Goal: Information Seeking & Learning: Learn about a topic

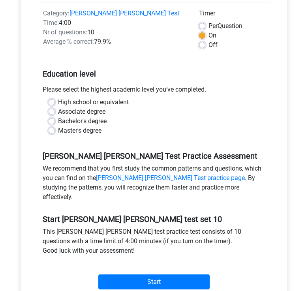
scroll to position [115, 0]
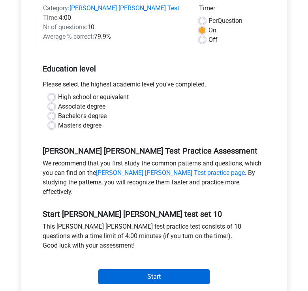
click at [142, 269] on input "Start" at bounding box center [153, 276] width 111 height 15
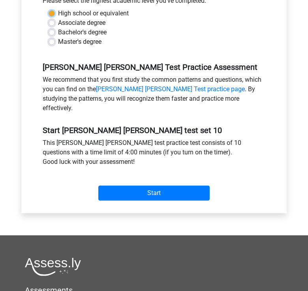
scroll to position [266, 0]
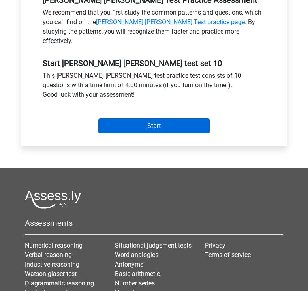
click at [123, 119] on input "Start" at bounding box center [153, 126] width 111 height 15
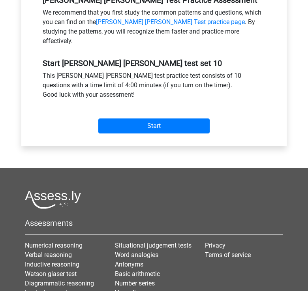
scroll to position [57, 0]
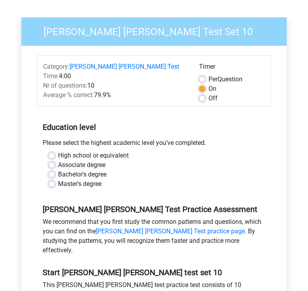
click at [75, 170] on label "Bachelor's degree" at bounding box center [82, 174] width 49 height 9
click at [55, 170] on input "Bachelor's degree" at bounding box center [52, 174] width 6 height 8
radio input "true"
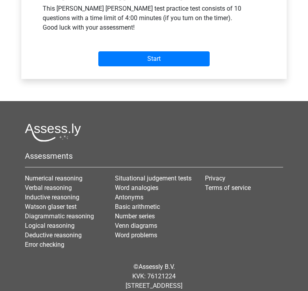
scroll to position [333, 0]
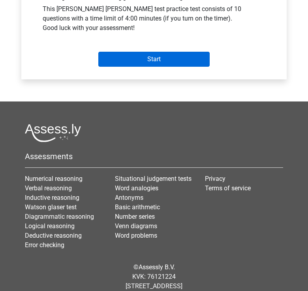
click at [135, 52] on input "Start" at bounding box center [153, 59] width 111 height 15
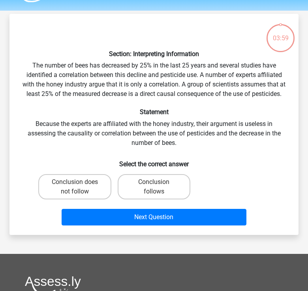
scroll to position [23, 0]
click at [77, 198] on label "Conclusion does not follow" at bounding box center [74, 186] width 73 height 25
click at [77, 187] on input "Conclusion does not follow" at bounding box center [77, 184] width 5 height 5
radio input "true"
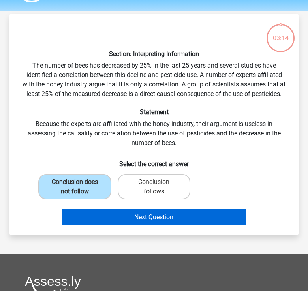
click at [114, 226] on button "Next Question" at bounding box center [154, 217] width 185 height 17
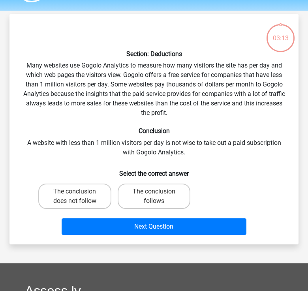
scroll to position [36, 0]
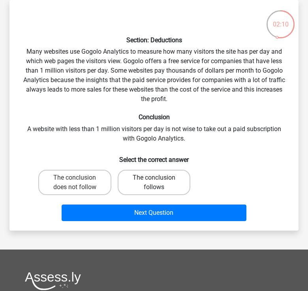
click at [166, 184] on label "The conclusion follows" at bounding box center [154, 182] width 73 height 25
click at [159, 183] on input "The conclusion follows" at bounding box center [156, 180] width 5 height 5
radio input "true"
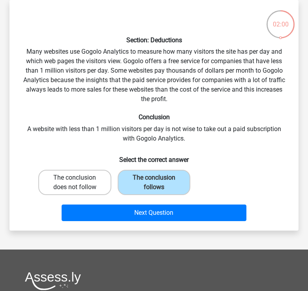
click at [87, 188] on label "The conclusion does not follow" at bounding box center [74, 182] width 73 height 25
click at [80, 183] on input "The conclusion does not follow" at bounding box center [77, 180] width 5 height 5
radio input "true"
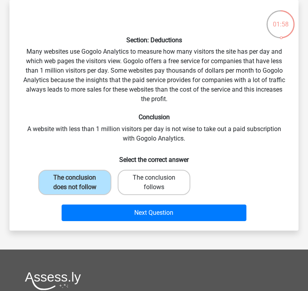
click at [152, 187] on label "The conclusion follows" at bounding box center [154, 182] width 73 height 25
click at [154, 183] on input "The conclusion follows" at bounding box center [156, 180] width 5 height 5
radio input "true"
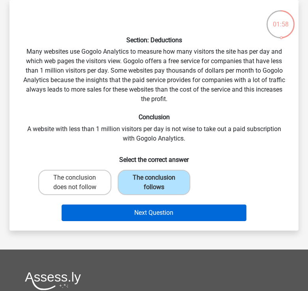
click at [154, 210] on button "Next Question" at bounding box center [154, 213] width 185 height 17
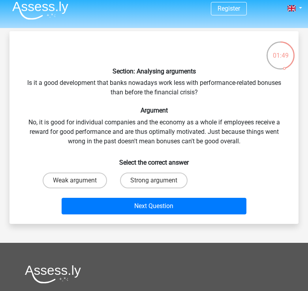
scroll to position [5, 0]
click at [158, 184] on input "Strong argument" at bounding box center [156, 183] width 5 height 5
radio input "true"
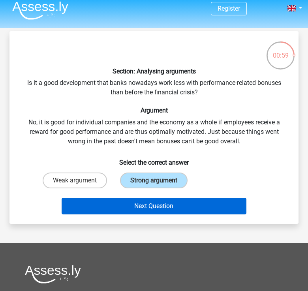
click at [153, 214] on button "Next Question" at bounding box center [154, 206] width 185 height 17
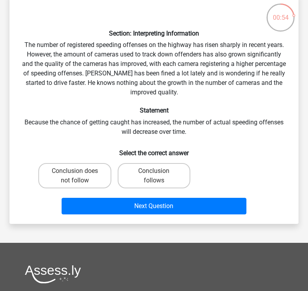
scroll to position [43, 0]
click at [90, 162] on div "Conclusion does not follow" at bounding box center [74, 176] width 79 height 32
click at [92, 166] on label "Conclusion does not follow" at bounding box center [74, 175] width 73 height 25
click at [80, 171] on input "Conclusion does not follow" at bounding box center [77, 173] width 5 height 5
radio input "true"
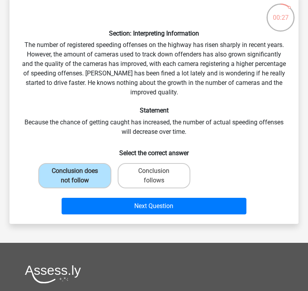
drag, startPoint x: 122, startPoint y: 207, endPoint x: 114, endPoint y: 219, distance: 13.7
click at [114, 219] on div "Section: Interpreting Information The number of registered speeding offenses on…" at bounding box center [153, 108] width 289 height 231
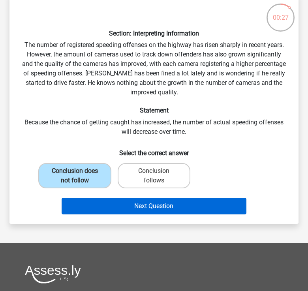
click at [117, 208] on button "Next Question" at bounding box center [154, 206] width 185 height 17
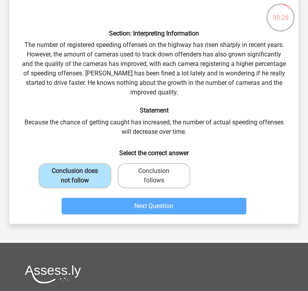
scroll to position [36, 0]
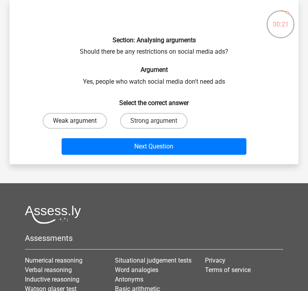
click at [73, 119] on label "Weak argument" at bounding box center [75, 121] width 64 height 16
click at [75, 121] on input "Weak argument" at bounding box center [77, 123] width 5 height 5
radio input "true"
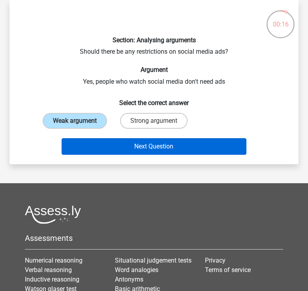
click at [149, 143] on button "Next Question" at bounding box center [154, 146] width 185 height 17
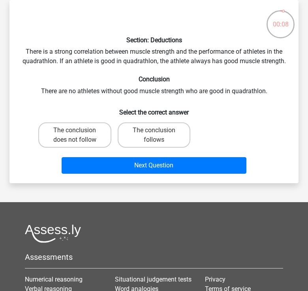
click at [269, 33] on icon at bounding box center [281, 24] width 30 height 30
click at [277, 26] on div "00:07" at bounding box center [281, 19] width 30 height 20
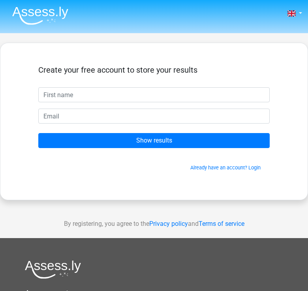
scroll to position [36, 0]
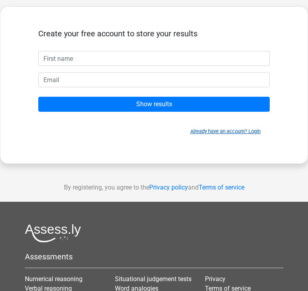
click at [252, 130] on link "Already have an account? Login" at bounding box center [225, 131] width 70 height 6
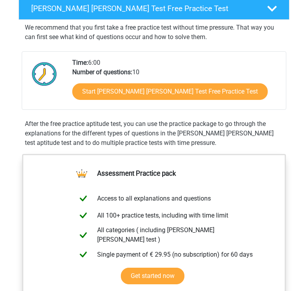
scroll to position [147, 0]
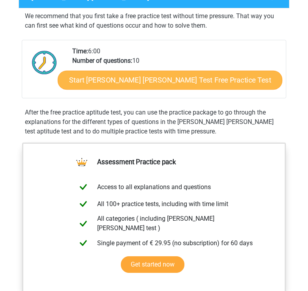
click at [115, 80] on link "Start Watson Glaser Test Free Practice Test" at bounding box center [170, 80] width 225 height 19
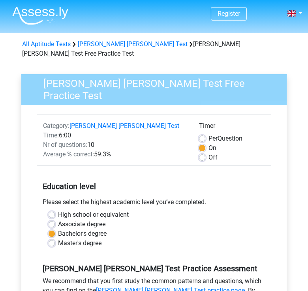
scroll to position [8, 0]
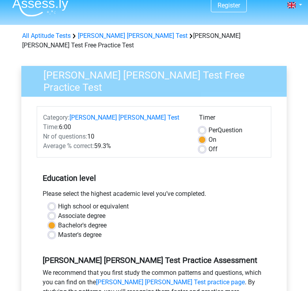
click at [209, 126] on label "Per Question" at bounding box center [226, 130] width 34 height 9
click at [203, 126] on input "Per Question" at bounding box center [202, 130] width 6 height 8
radio input "true"
click at [206, 145] on div "Off" at bounding box center [232, 149] width 66 height 9
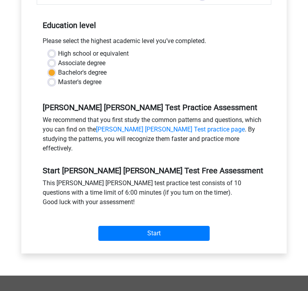
scroll to position [255, 0]
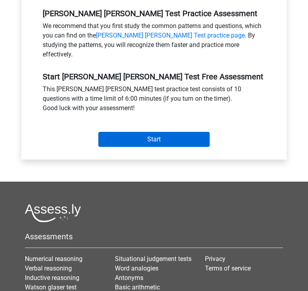
click at [164, 132] on input "Start" at bounding box center [153, 139] width 111 height 15
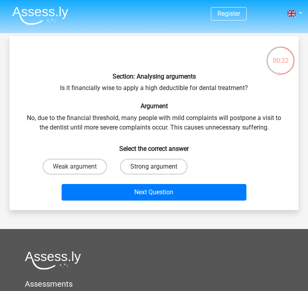
click at [151, 160] on label "Strong argument" at bounding box center [154, 167] width 68 height 16
click at [154, 167] on input "Strong argument" at bounding box center [156, 169] width 5 height 5
radio input "true"
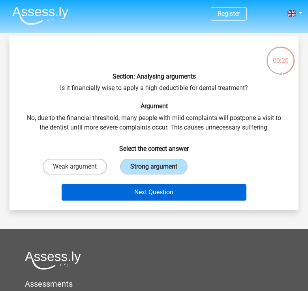
click at [156, 201] on button "Next Question" at bounding box center [154, 192] width 185 height 17
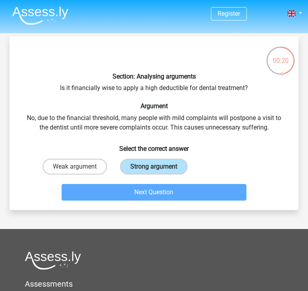
scroll to position [36, 0]
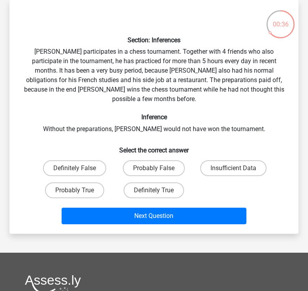
click at [78, 190] on input "Probably True" at bounding box center [77, 192] width 5 height 5
radio input "true"
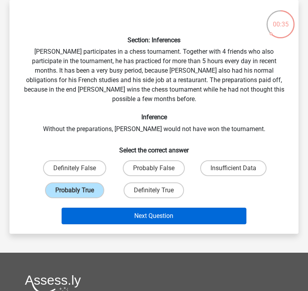
click at [166, 208] on button "Next Question" at bounding box center [154, 216] width 185 height 17
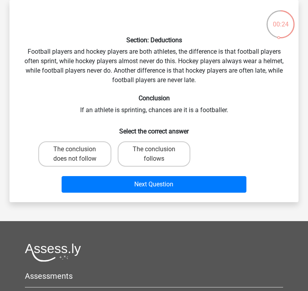
click at [77, 151] on input "The conclusion does not follow" at bounding box center [77, 151] width 5 height 5
radio input "true"
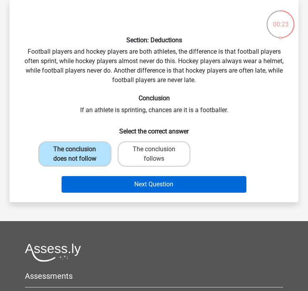
click at [122, 184] on button "Next Question" at bounding box center [154, 184] width 185 height 17
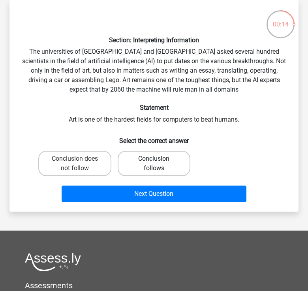
click at [141, 158] on label "Conclusion follows" at bounding box center [154, 163] width 73 height 25
click at [154, 159] on input "Conclusion follows" at bounding box center [156, 161] width 5 height 5
radio input "true"
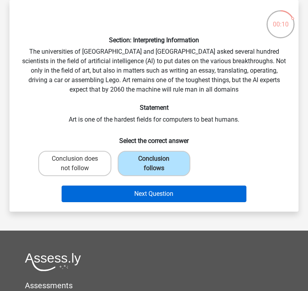
click at [183, 193] on button "Next Question" at bounding box center [154, 194] width 185 height 17
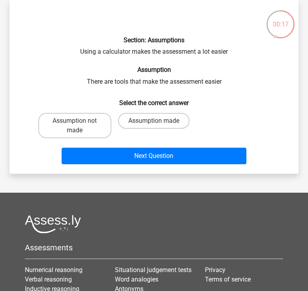
click at [157, 121] on input "Assumption made" at bounding box center [156, 123] width 5 height 5
radio input "true"
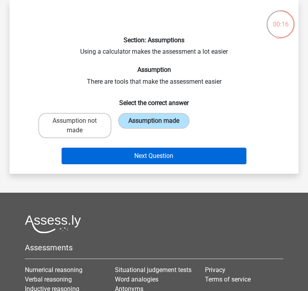
click at [167, 153] on button "Next Question" at bounding box center [154, 156] width 185 height 17
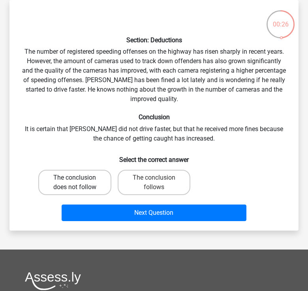
click at [90, 181] on label "The conclusion does not follow" at bounding box center [74, 182] width 73 height 25
click at [80, 181] on input "The conclusion does not follow" at bounding box center [77, 180] width 5 height 5
radio input "true"
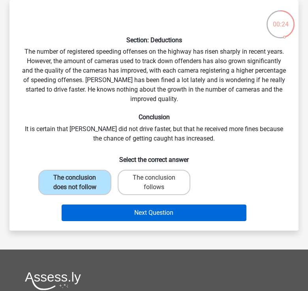
click at [137, 211] on button "Next Question" at bounding box center [154, 213] width 185 height 17
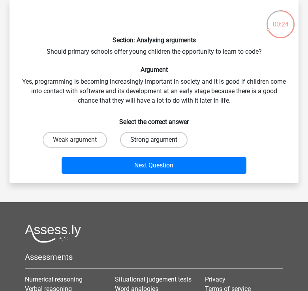
click at [159, 146] on label "Strong argument" at bounding box center [154, 140] width 68 height 16
click at [159, 145] on input "Strong argument" at bounding box center [156, 142] width 5 height 5
radio input "true"
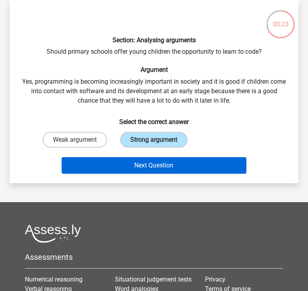
click at [155, 170] on button "Next Question" at bounding box center [154, 165] width 185 height 17
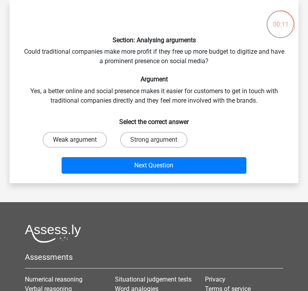
click at [85, 134] on label "Weak argument" at bounding box center [75, 140] width 64 height 16
click at [80, 140] on input "Weak argument" at bounding box center [77, 142] width 5 height 5
radio input "true"
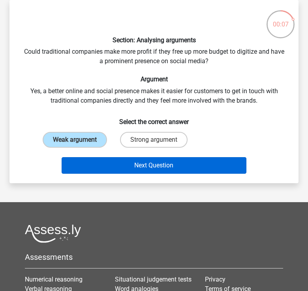
click at [151, 164] on button "Next Question" at bounding box center [154, 165] width 185 height 17
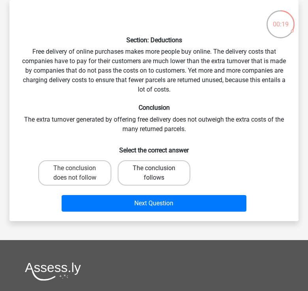
click at [151, 173] on label "The conclusion follows" at bounding box center [154, 172] width 73 height 25
click at [154, 173] on input "The conclusion follows" at bounding box center [156, 170] width 5 height 5
radio input "true"
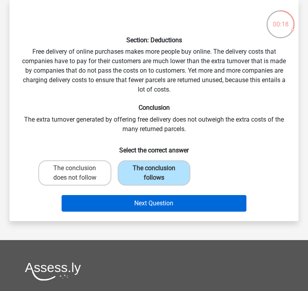
click at [139, 211] on button "Next Question" at bounding box center [154, 203] width 185 height 17
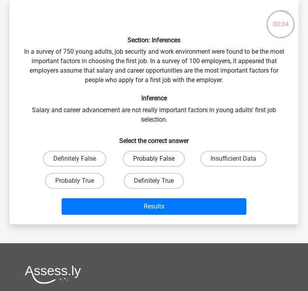
click at [138, 156] on label "Probably False" at bounding box center [154, 159] width 62 height 16
click at [154, 159] on input "Probably False" at bounding box center [156, 161] width 5 height 5
radio input "true"
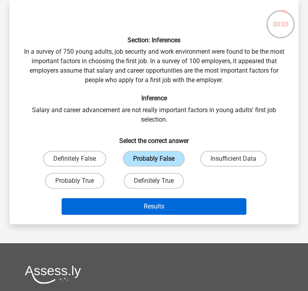
click at [136, 207] on button "Results" at bounding box center [154, 206] width 185 height 17
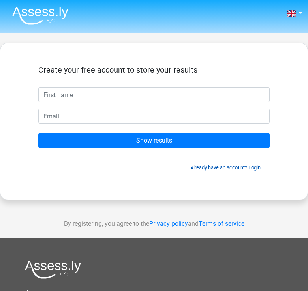
click at [231, 169] on link "Already have an account? Login" at bounding box center [225, 168] width 70 height 6
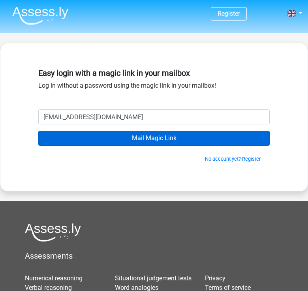
type input "[EMAIL_ADDRESS][DOMAIN_NAME]"
click at [191, 136] on input "Mail Magic Link" at bounding box center [153, 138] width 231 height 15
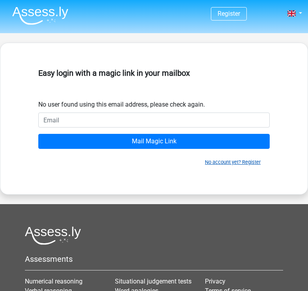
click at [250, 163] on link "No account yet? Register" at bounding box center [233, 162] width 56 height 6
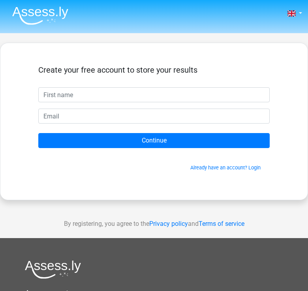
click at [265, 94] on input "text" at bounding box center [153, 94] width 231 height 15
click at [262, 94] on input "text" at bounding box center [153, 94] width 231 height 15
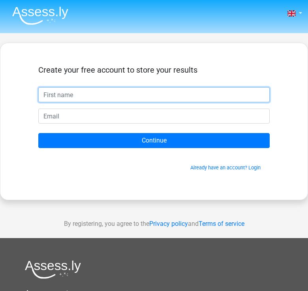
type input "[PERSON_NAME]"
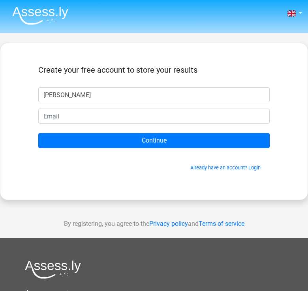
click at [60, 92] on input "Daniel" at bounding box center [153, 94] width 231 height 15
drag, startPoint x: 60, startPoint y: 94, endPoint x: 33, endPoint y: 95, distance: 27.7
click at [33, 95] on div "Daniel" at bounding box center [153, 94] width 243 height 15
type input "Luke"
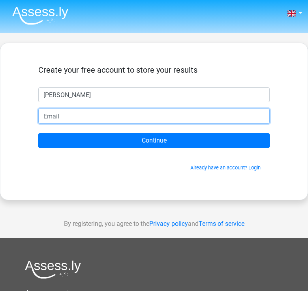
type input "apparel_trend4x@icloud.com"
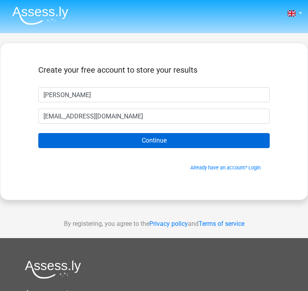
click at [99, 137] on input "Continue" at bounding box center [153, 140] width 231 height 15
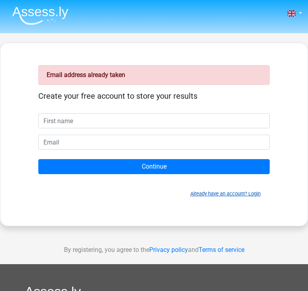
click at [248, 192] on link "Already have an account? Login" at bounding box center [225, 194] width 70 height 6
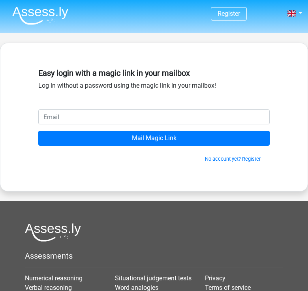
click at [94, 120] on input "email" at bounding box center [153, 116] width 231 height 15
click at [261, 119] on input "email" at bounding box center [153, 116] width 231 height 15
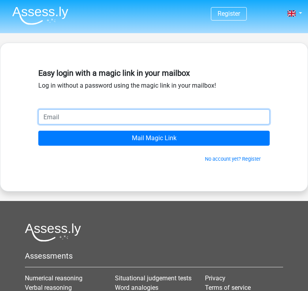
click at [82, 115] on input "email" at bounding box center [153, 116] width 231 height 15
paste input "carpel-others0u@icloud.com"
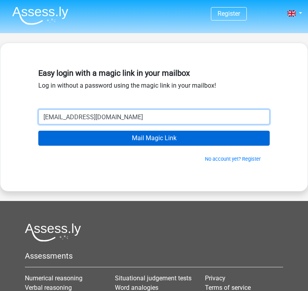
type input "carpel-others0u@icloud.com"
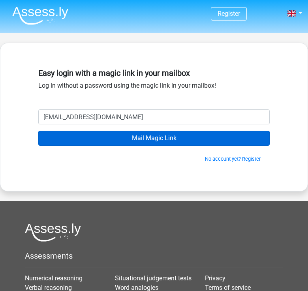
click at [89, 137] on input "Mail Magic Link" at bounding box center [153, 138] width 231 height 15
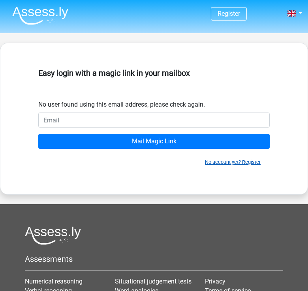
click at [246, 163] on link "No account yet? Register" at bounding box center [233, 162] width 56 height 6
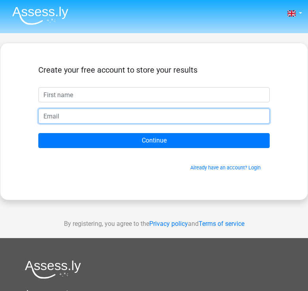
type input "[EMAIL_ADDRESS][DOMAIN_NAME]"
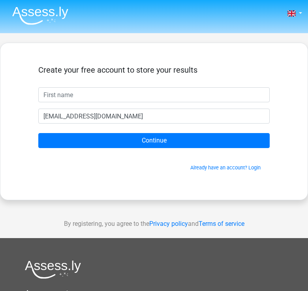
click at [62, 117] on input "[EMAIL_ADDRESS][DOMAIN_NAME]" at bounding box center [153, 116] width 231 height 15
click at [254, 168] on link "Already have an account? Login" at bounding box center [225, 168] width 70 height 6
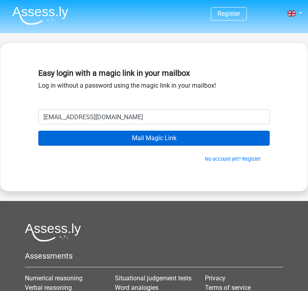
type input "[EMAIL_ADDRESS][DOMAIN_NAME]"
click at [105, 134] on input "Mail Magic Link" at bounding box center [153, 138] width 231 height 15
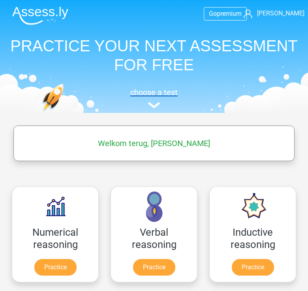
click at [154, 103] on img at bounding box center [154, 105] width 12 height 6
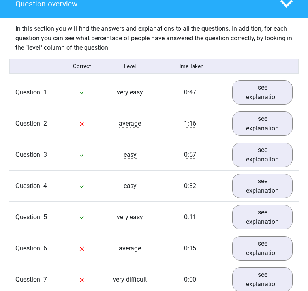
scroll to position [616, 0]
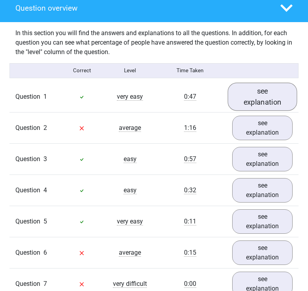
click at [238, 84] on link "see explanation" at bounding box center [263, 97] width 70 height 28
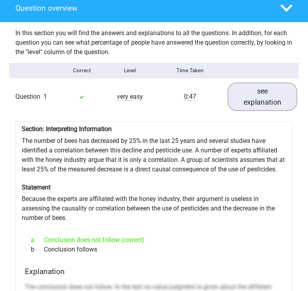
click at [238, 84] on link "see explanation" at bounding box center [263, 97] width 70 height 28
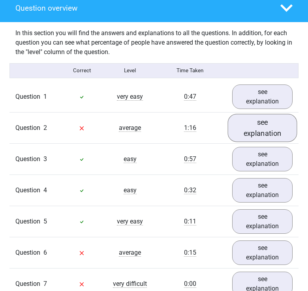
click at [271, 114] on link "see explanation" at bounding box center [263, 128] width 70 height 28
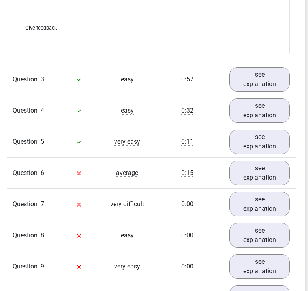
scroll to position [1159, 3]
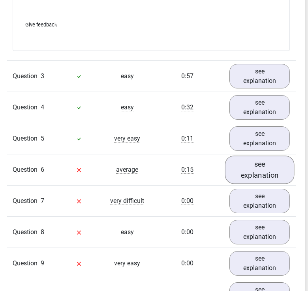
click at [248, 156] on link "see explanation" at bounding box center [260, 170] width 70 height 28
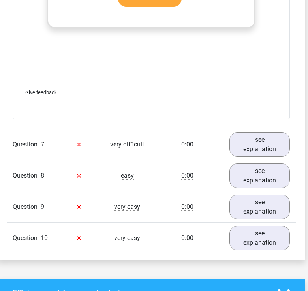
scroll to position [1631, 3]
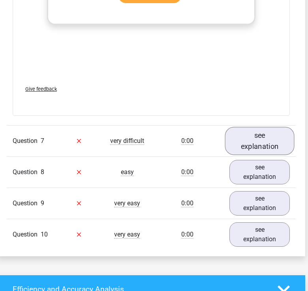
click at [254, 127] on link "see explanation" at bounding box center [260, 141] width 70 height 28
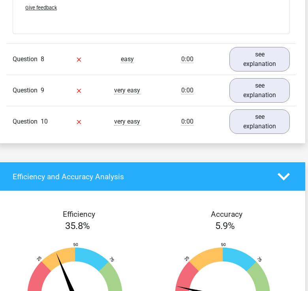
scroll to position [2173, 3]
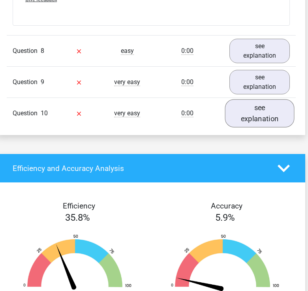
click at [266, 100] on link "see explanation" at bounding box center [260, 114] width 70 height 28
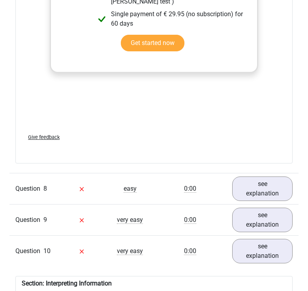
scroll to position [2032, 0]
